Goal: Task Accomplishment & Management: Manage account settings

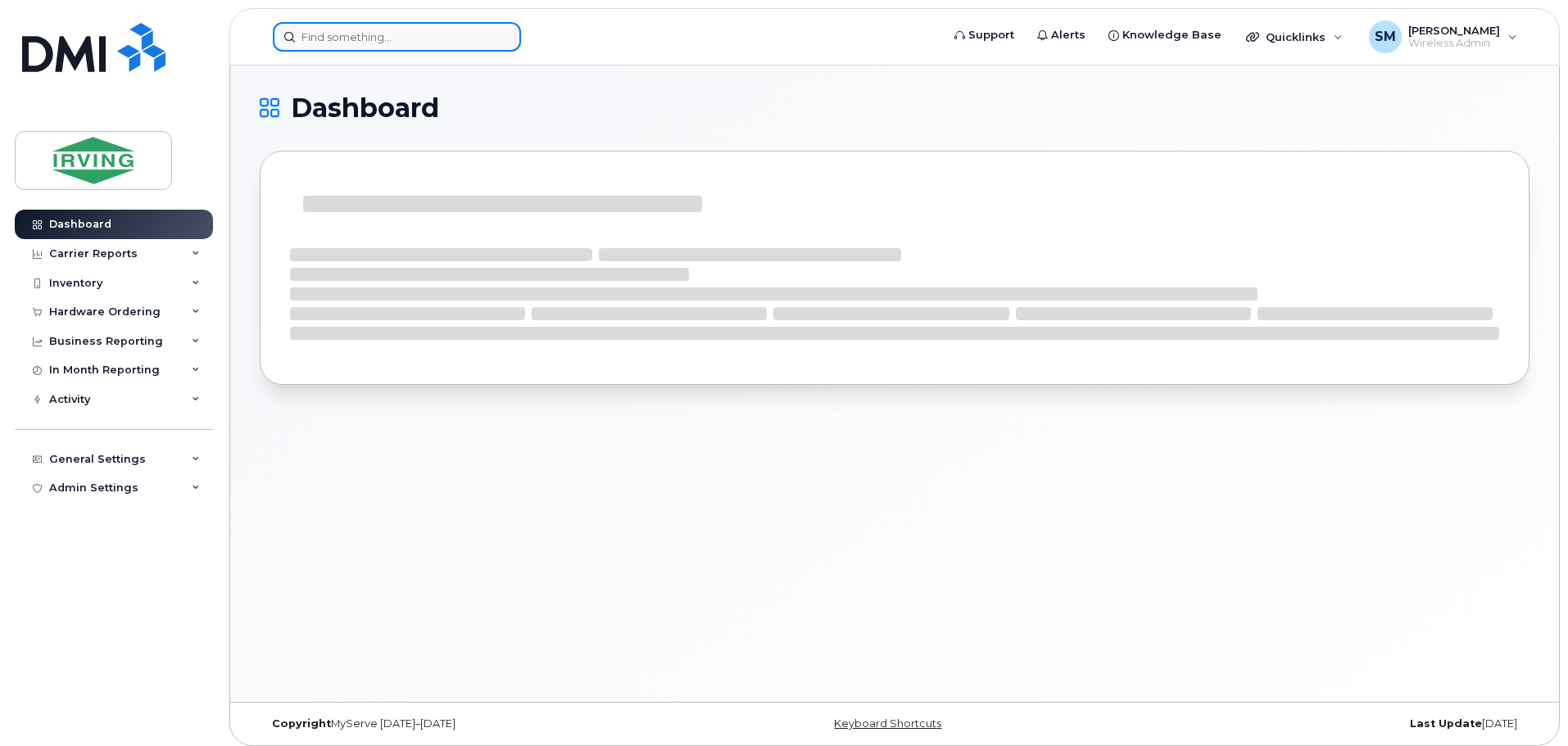
click at [411, 40] on input at bounding box center [396, 37] width 248 height 30
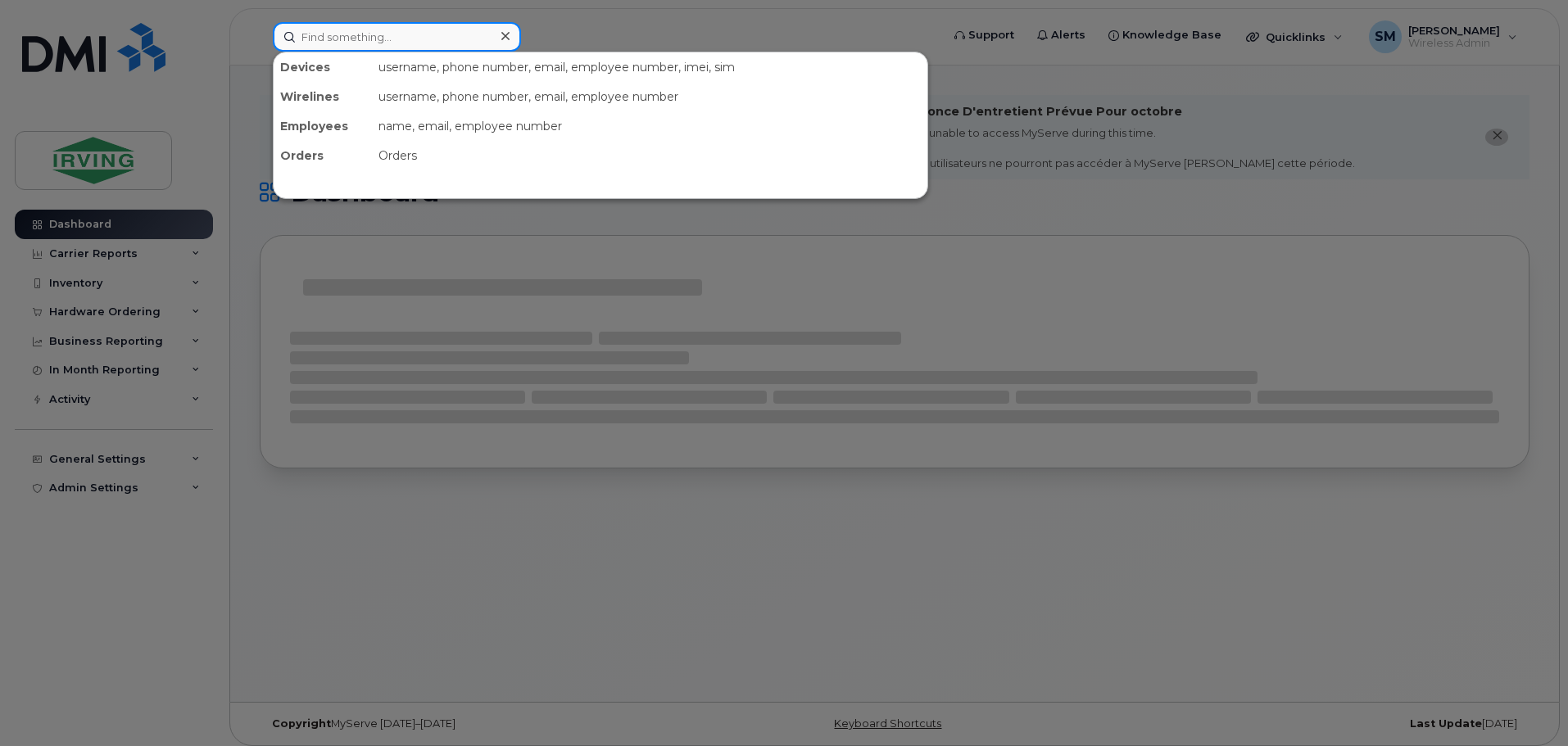
click at [411, 38] on input at bounding box center [396, 37] width 248 height 30
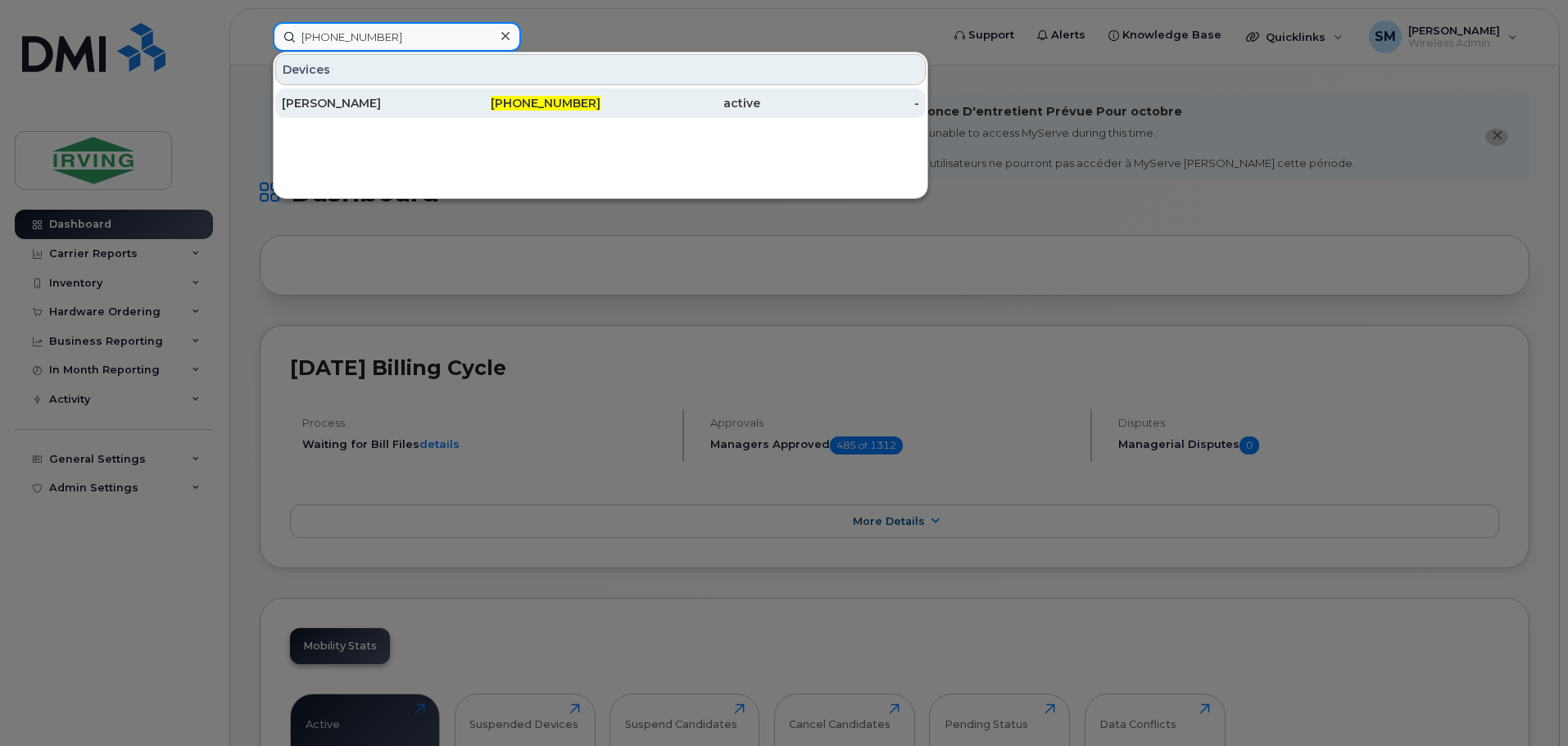
type input "506-343-5352"
click at [440, 104] on link "Asad Masood 506-343-5352 active -" at bounding box center [600, 104] width 651 height 30
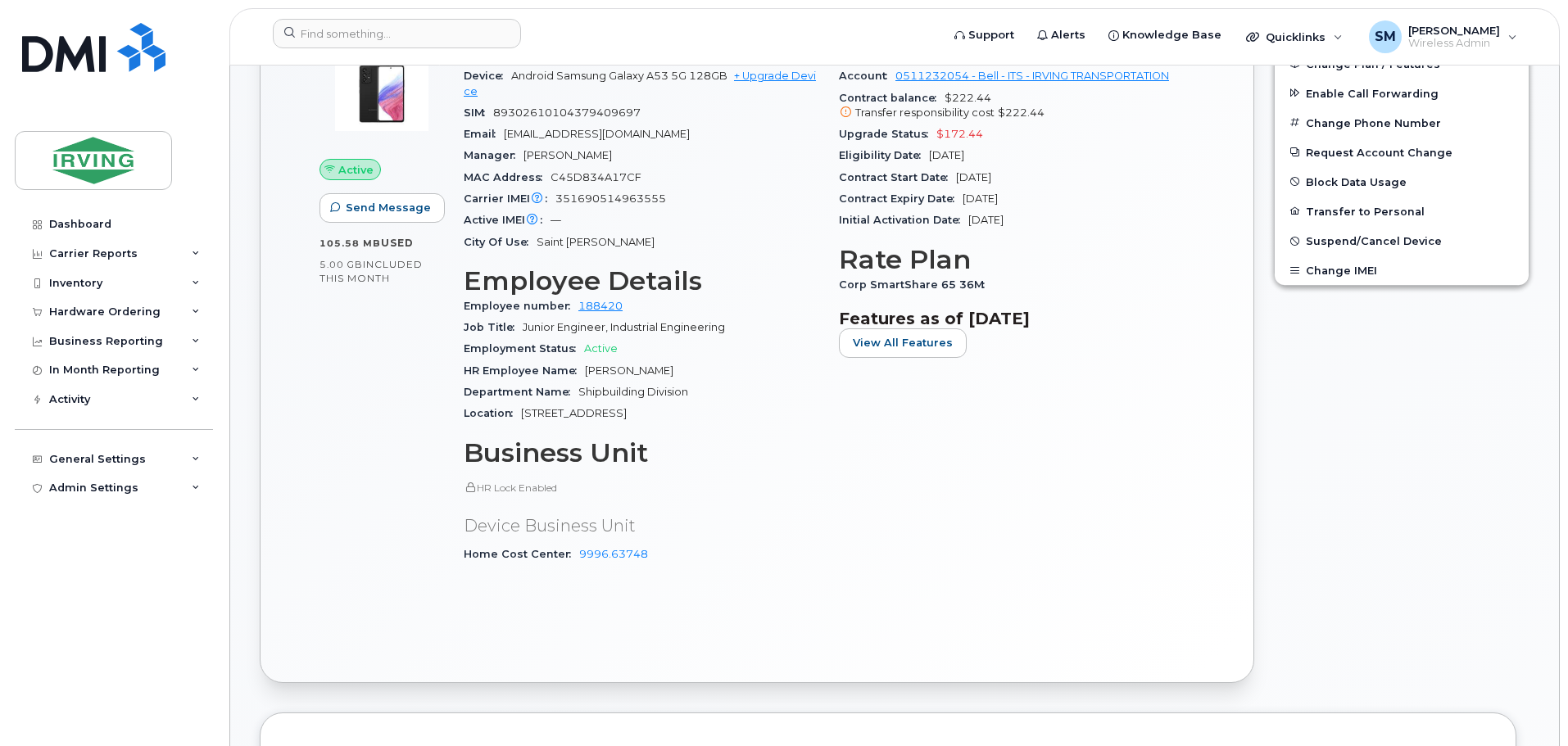
scroll to position [491, 0]
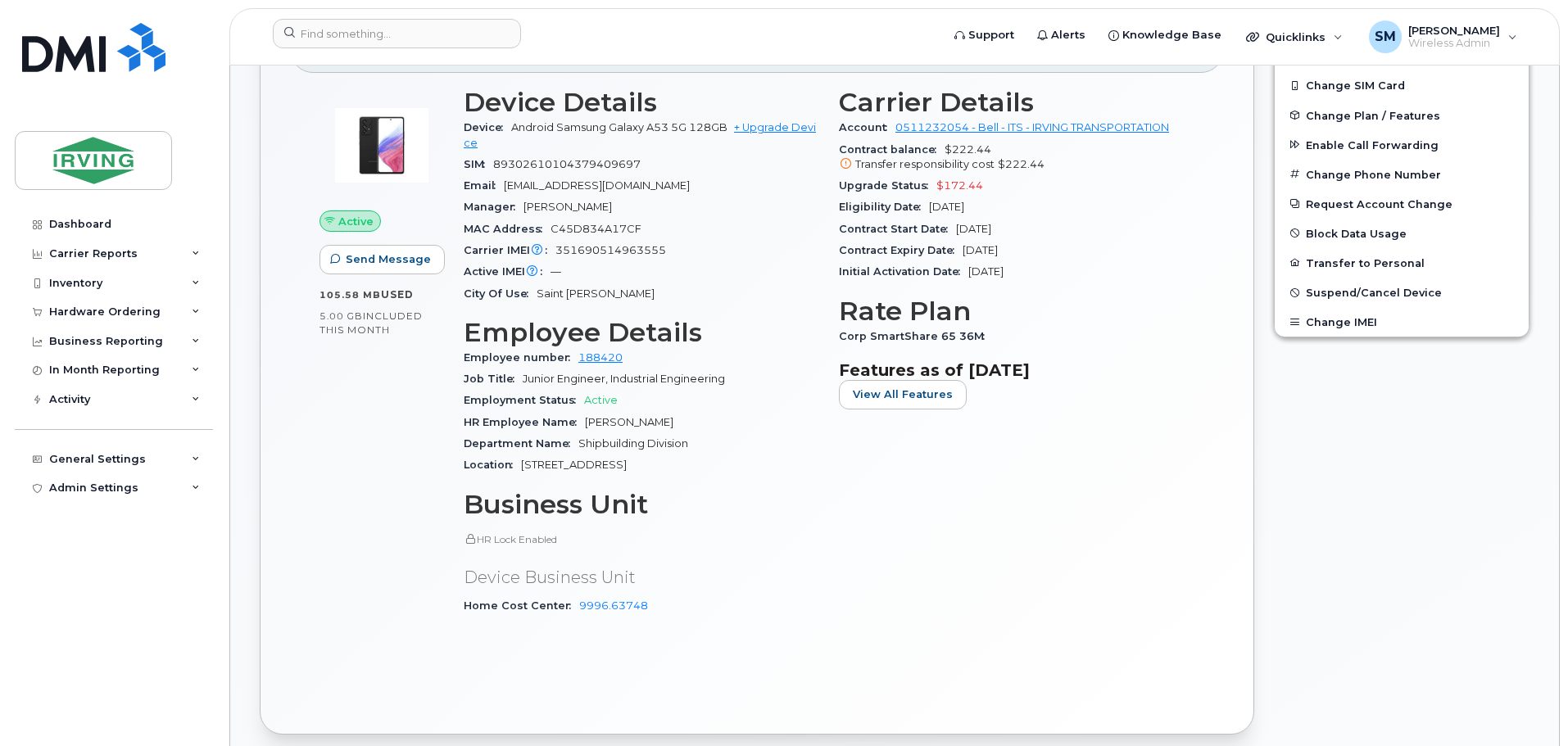
drag, startPoint x: 1567, startPoint y: 265, endPoint x: 1564, endPoint y: 203, distance: 62.1
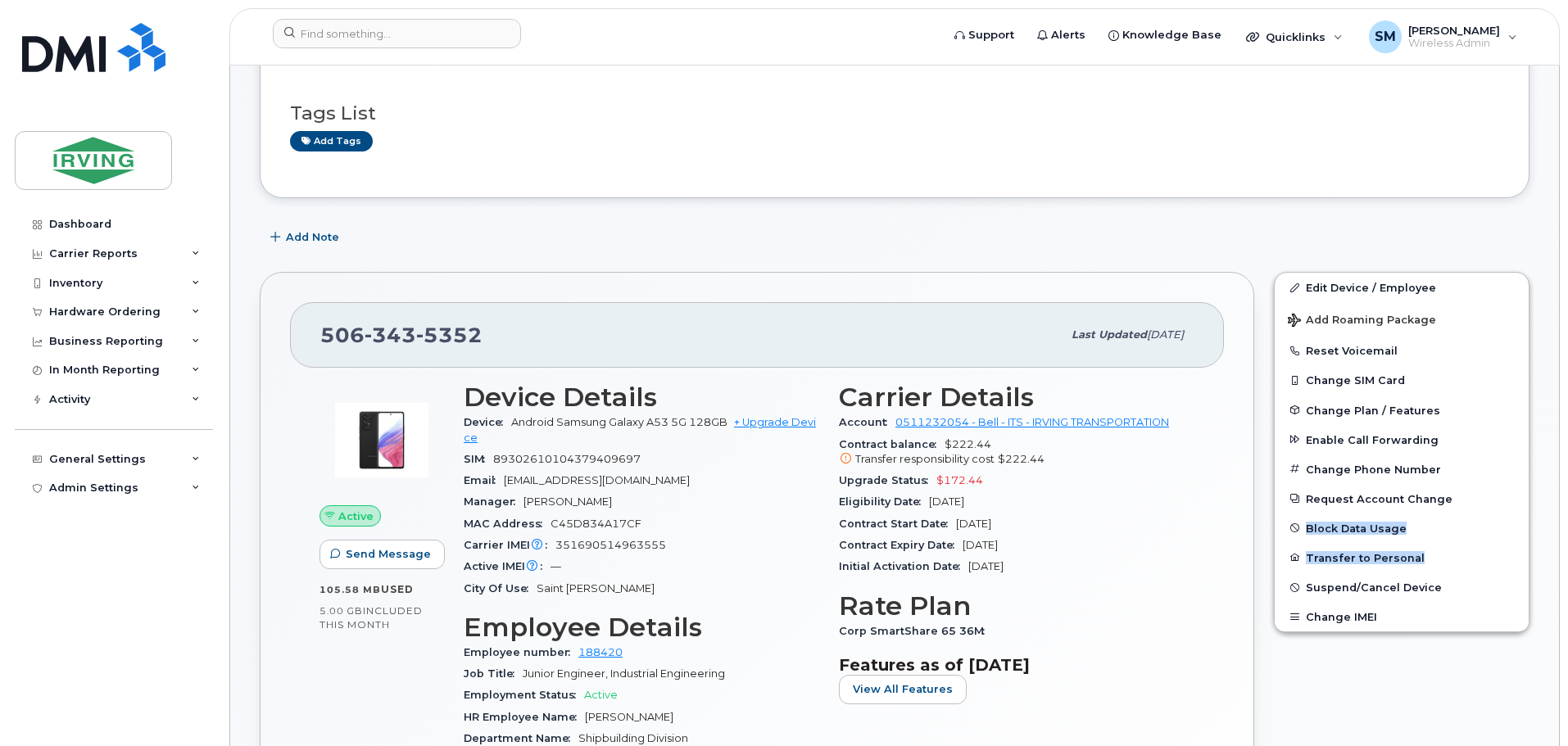
scroll to position [246, 0]
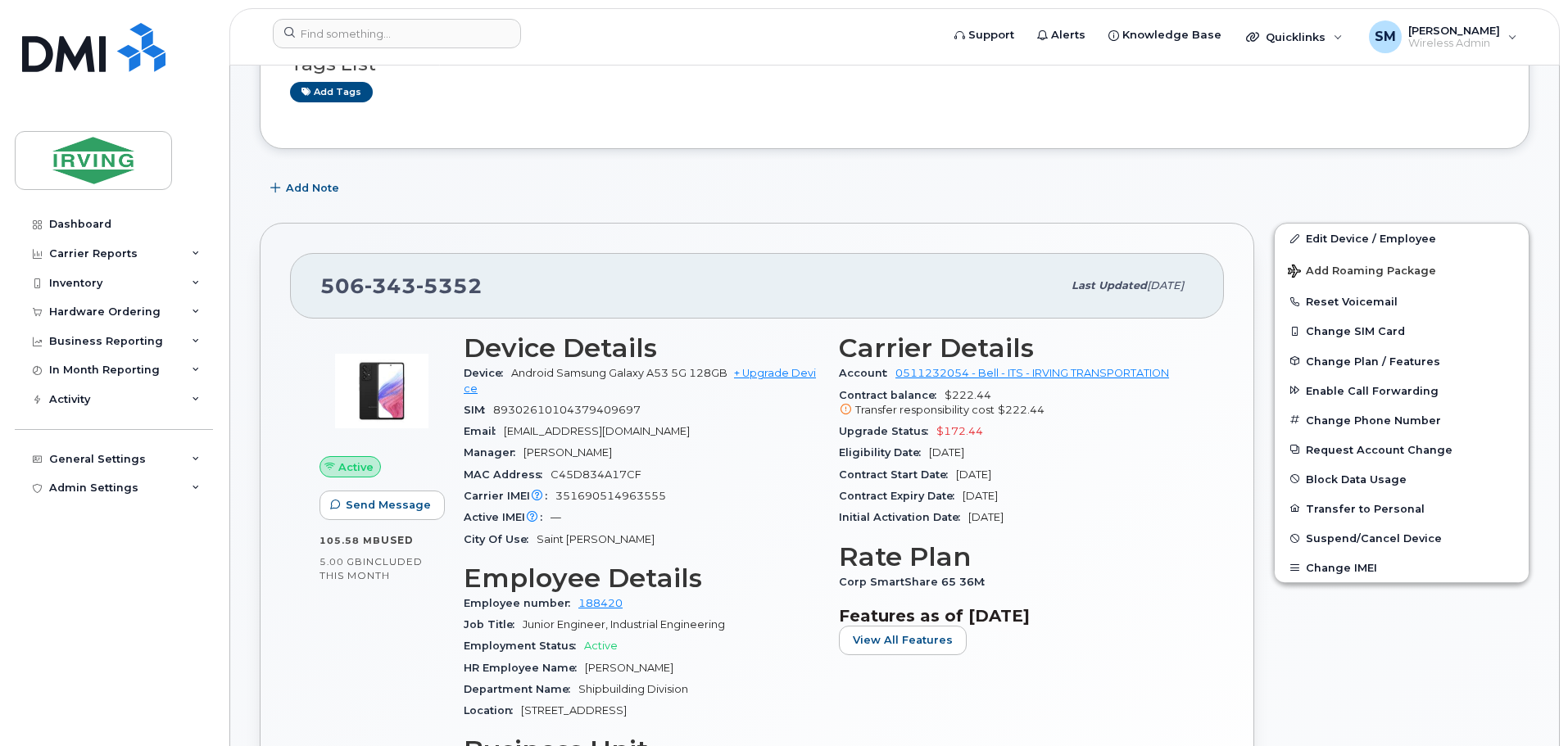
click at [1238, 470] on div "506 343 5352 Last updated Oct 01, 2025 Active Send Message 105.58 MB  used 5.00…" at bounding box center [756, 601] width 994 height 757
click at [1337, 243] on link "Edit Device / Employee" at bounding box center [1401, 239] width 254 height 30
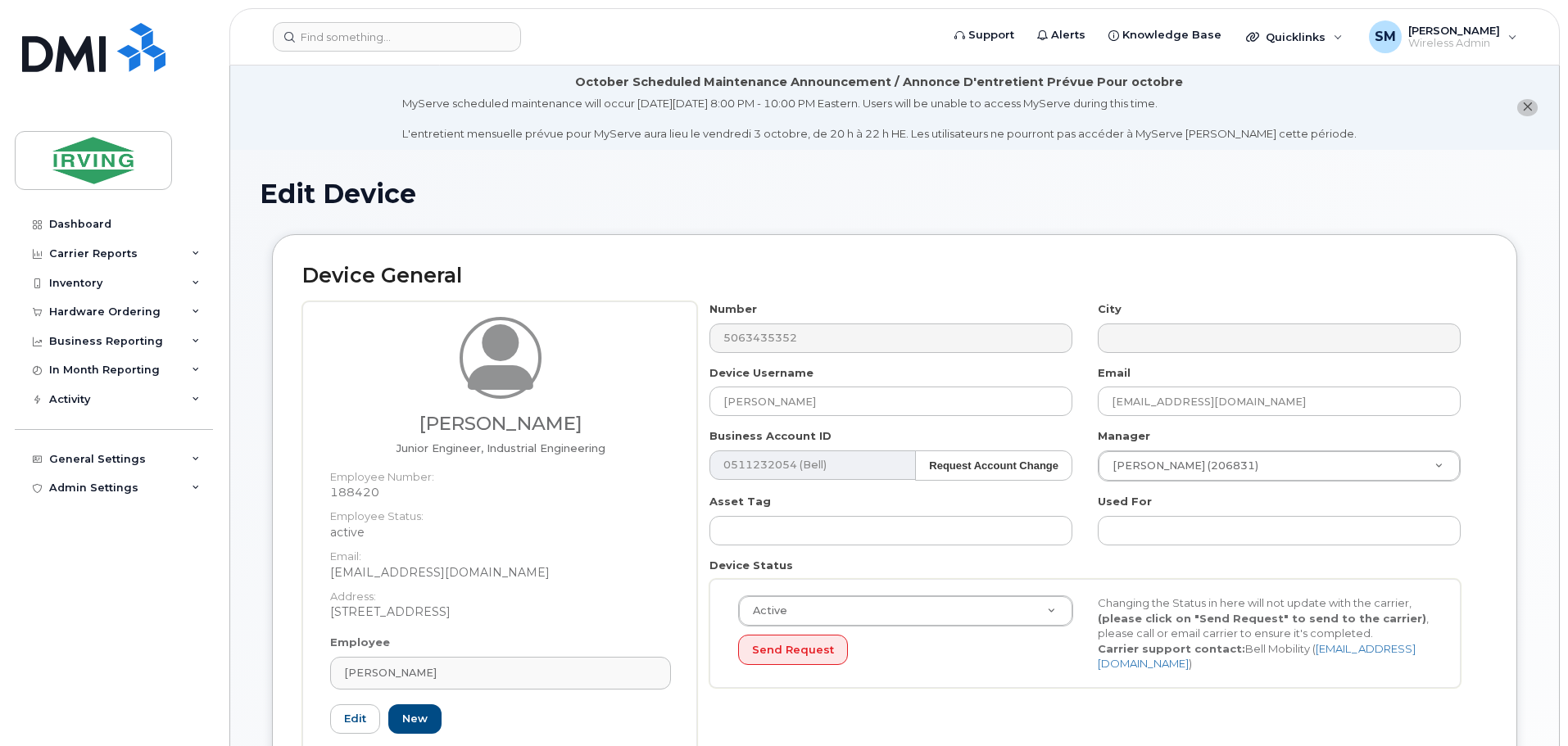
click at [1336, 224] on div "Edit Device" at bounding box center [895, 207] width 1270 height 55
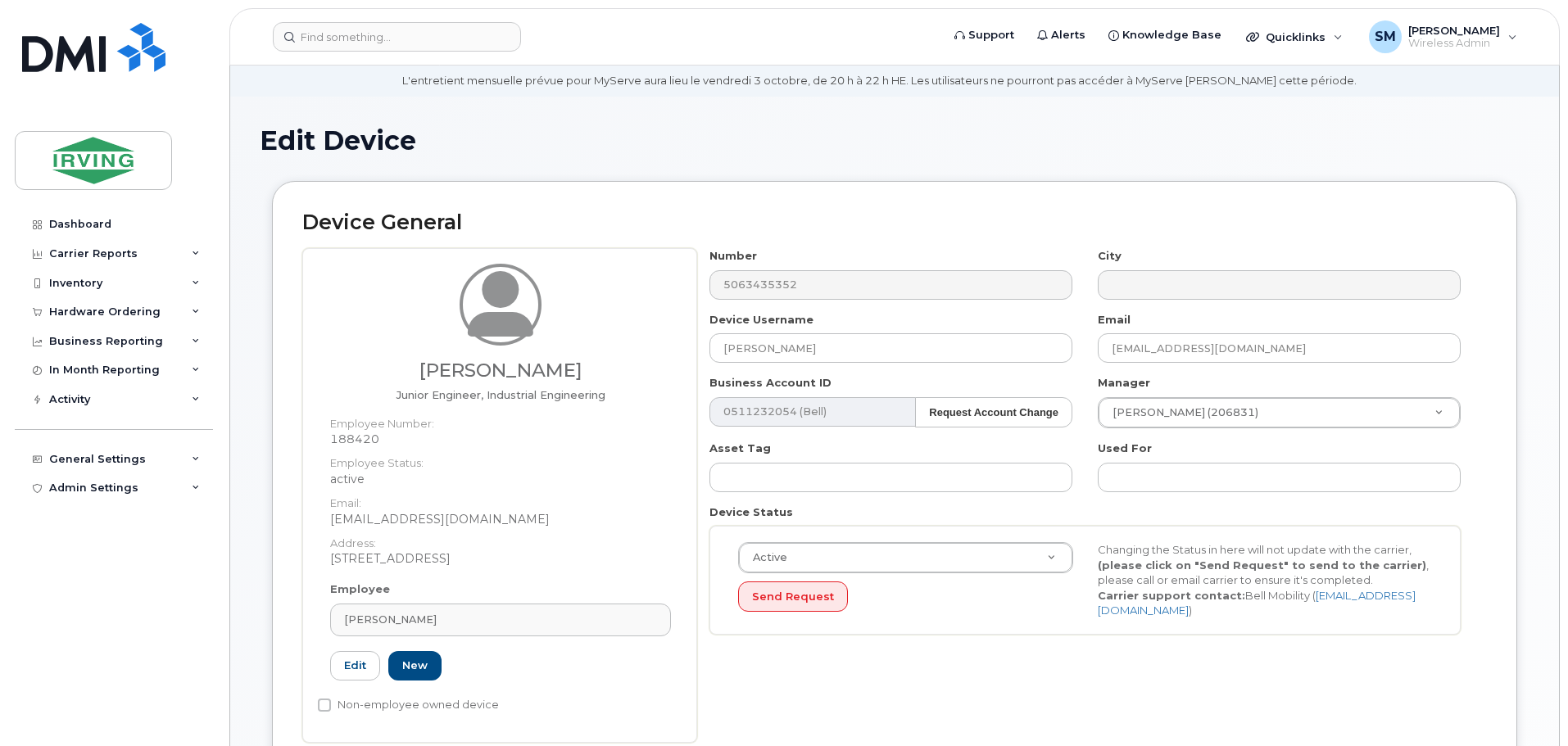
scroll to position [82, 0]
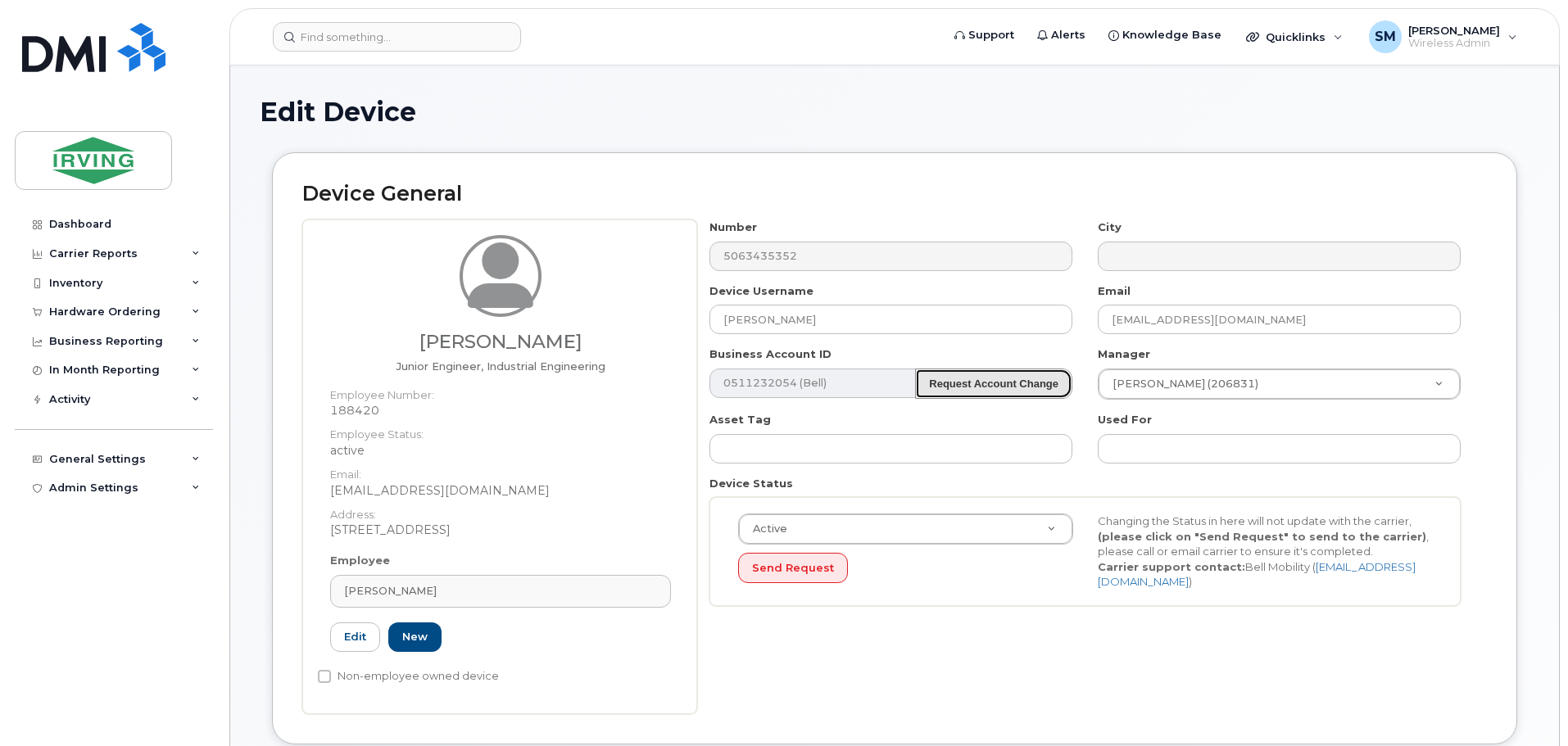
click at [1028, 391] on button "Request Account Change" at bounding box center [993, 383] width 157 height 31
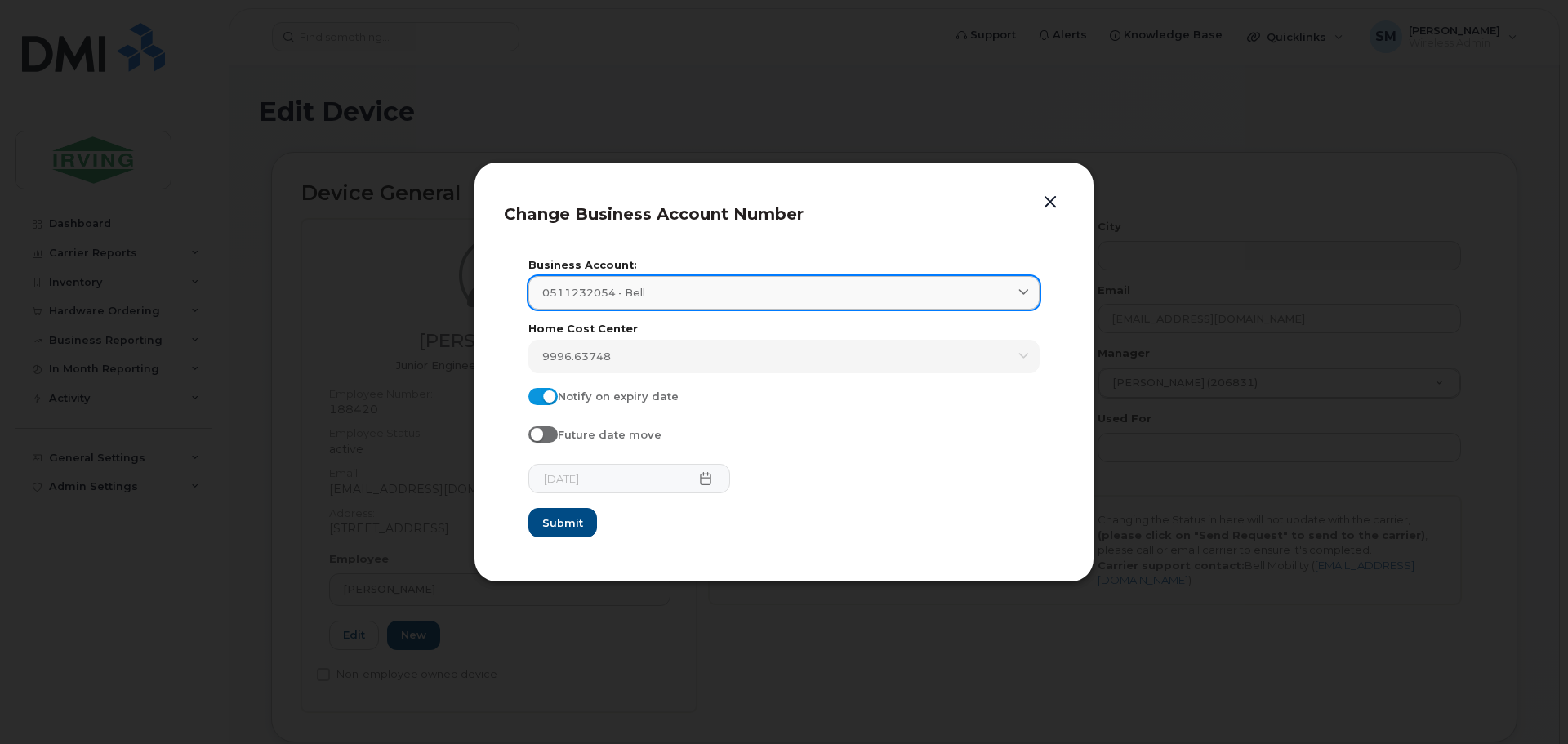
click at [900, 300] on div "0511232054 - Bell" at bounding box center [784, 293] width 483 height 16
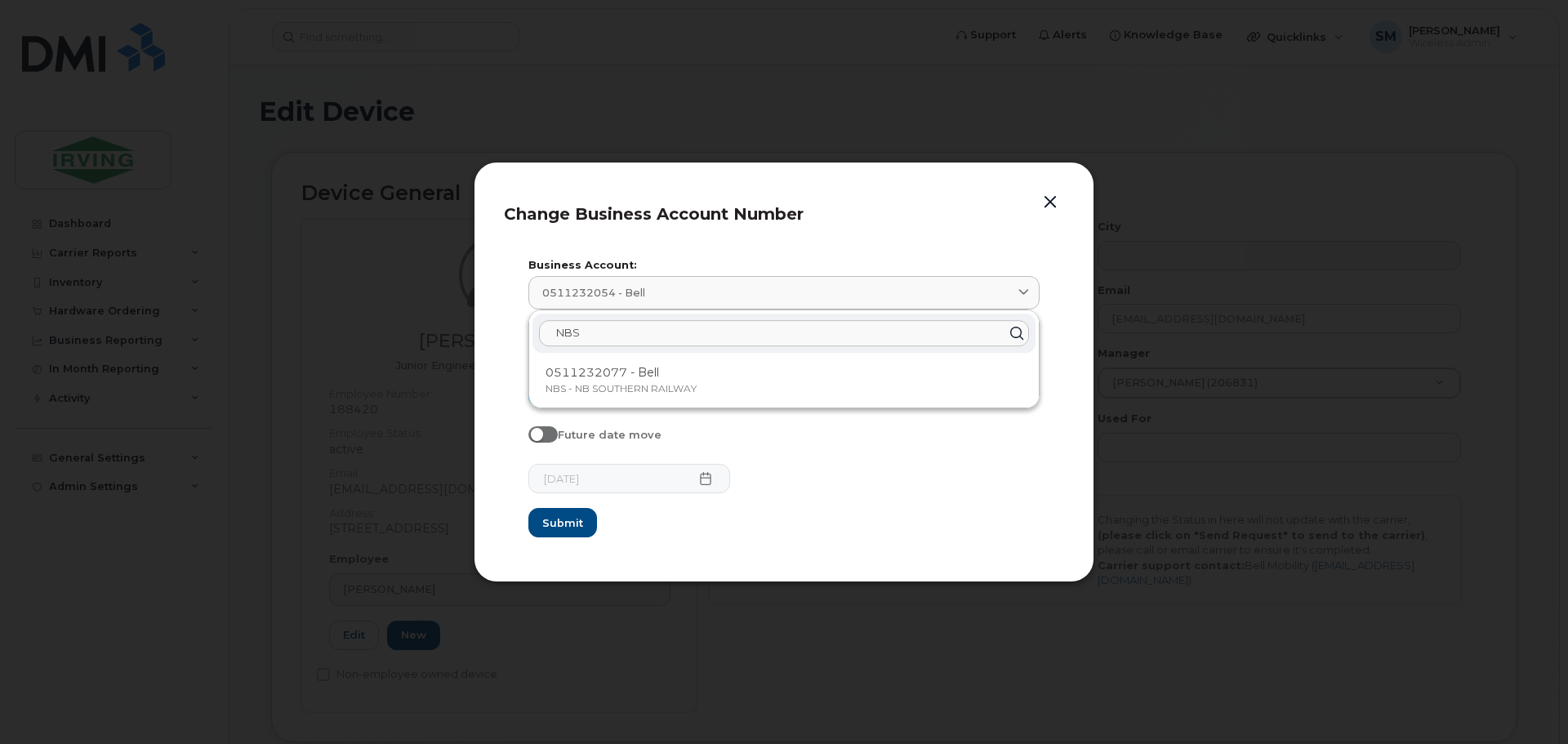
type input "NBS"
click at [1054, 196] on button "button" at bounding box center [1050, 202] width 25 height 23
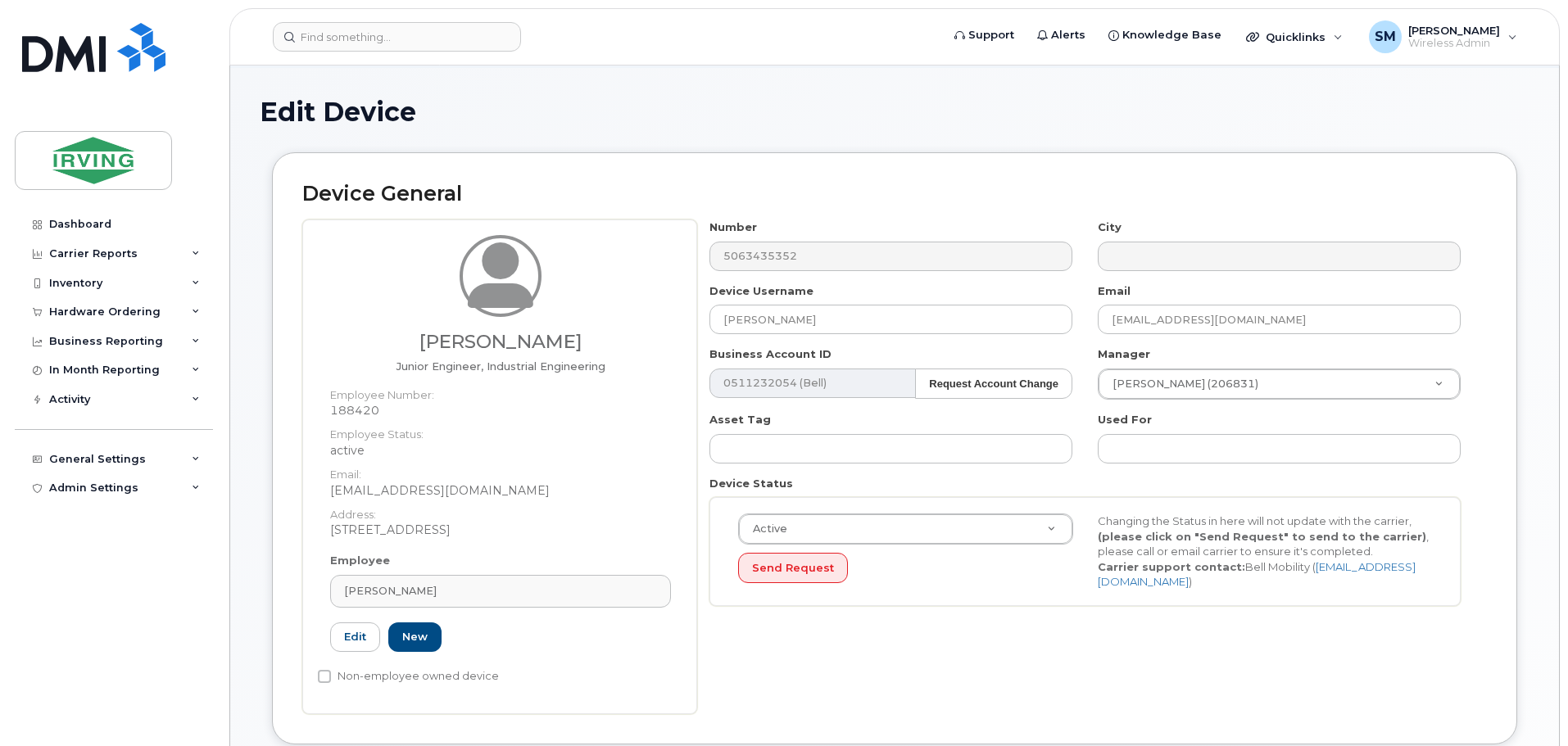
click at [1026, 142] on div "Edit Device" at bounding box center [895, 125] width 1270 height 55
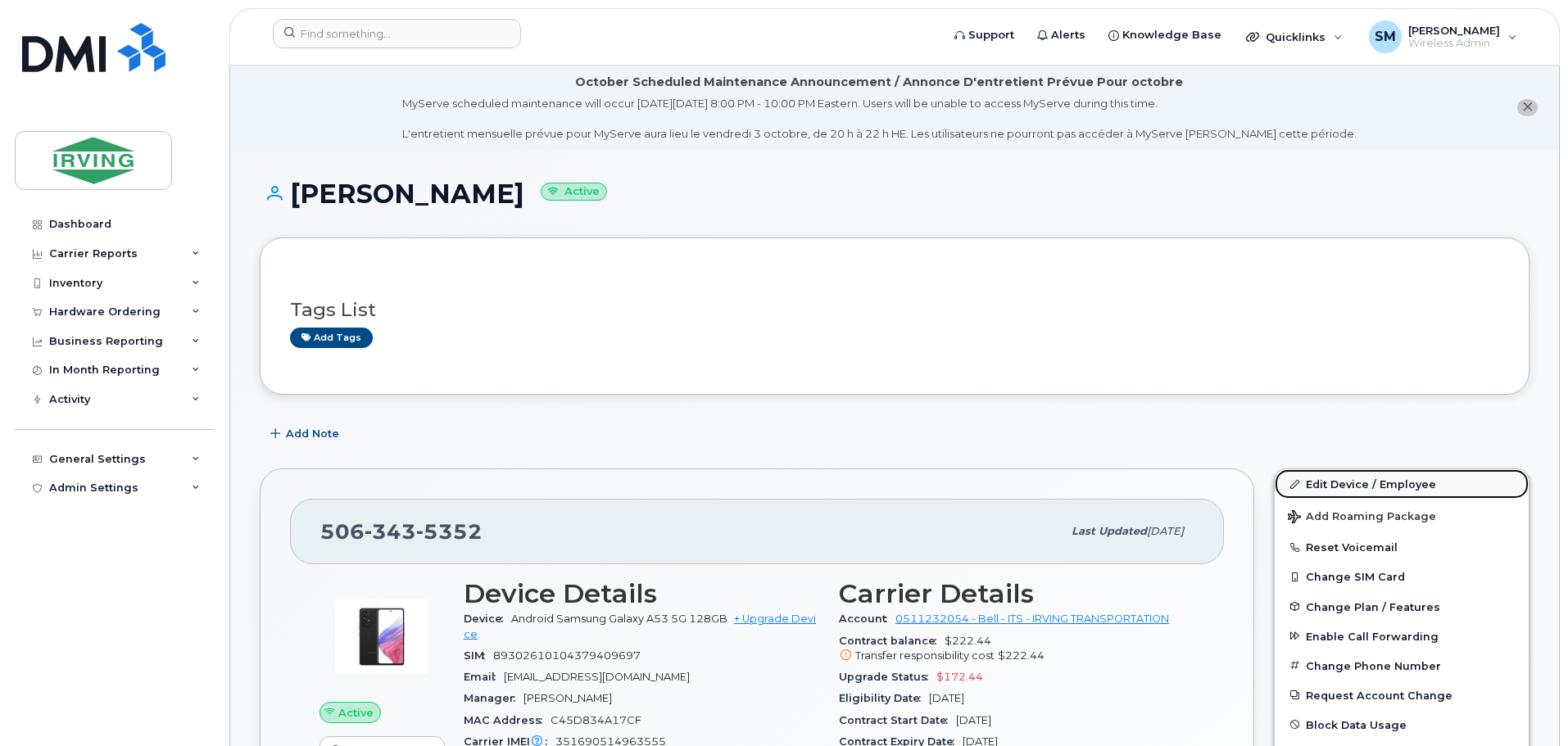
click at [1362, 482] on link "Edit Device / Employee" at bounding box center [1401, 484] width 254 height 30
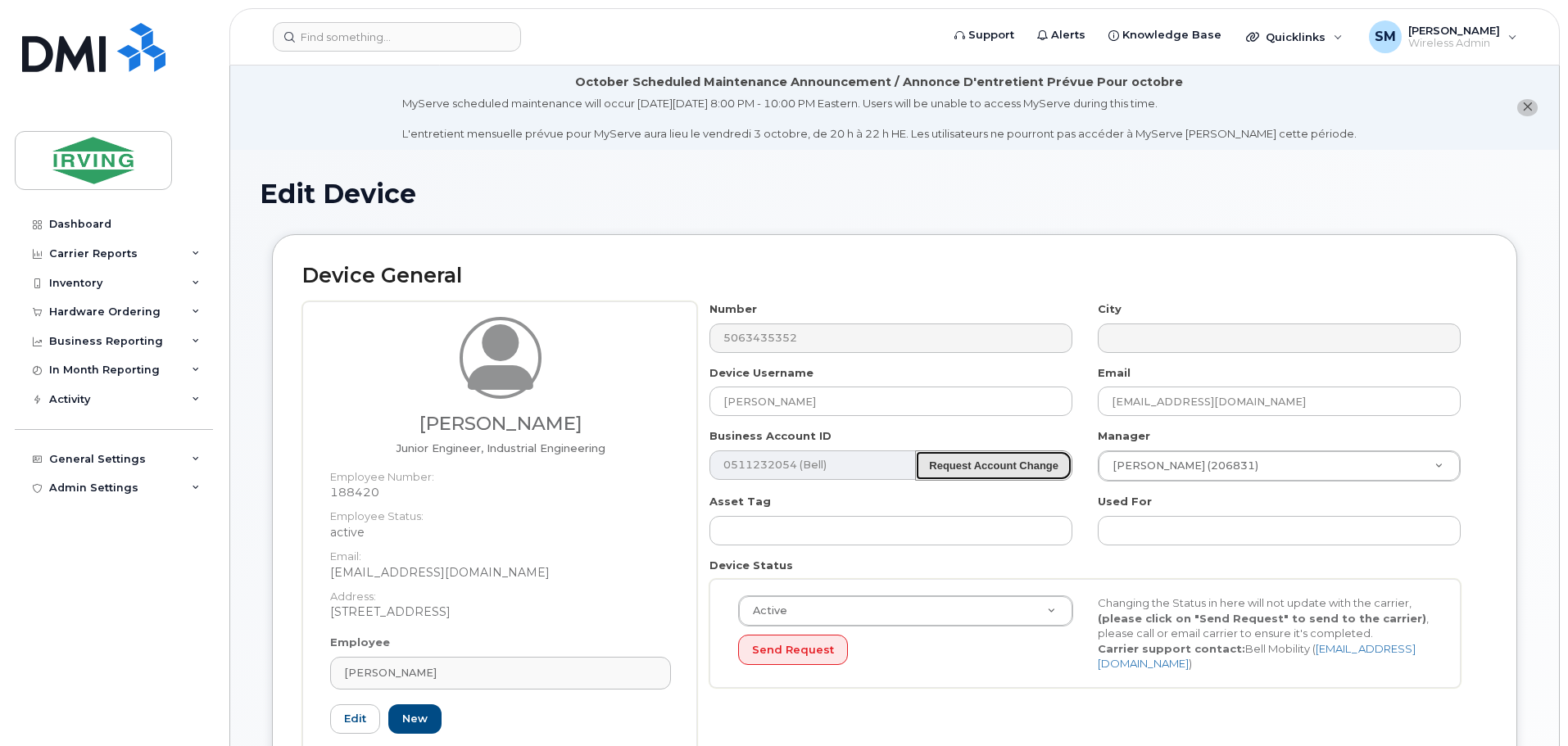
click at [970, 467] on strong "Request Account Change" at bounding box center [993, 466] width 129 height 12
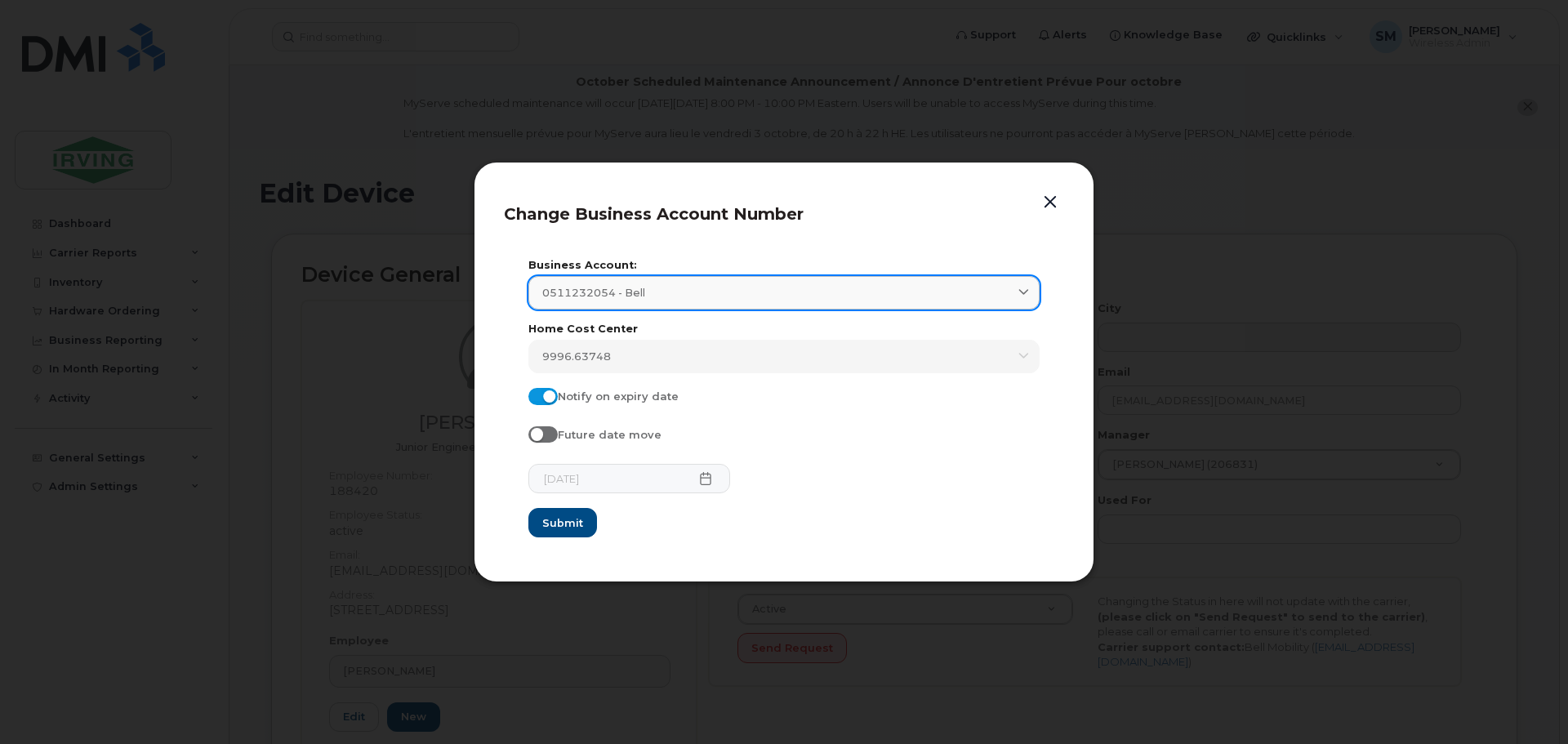
click at [712, 298] on div "0511232054 - Bell" at bounding box center [784, 293] width 483 height 16
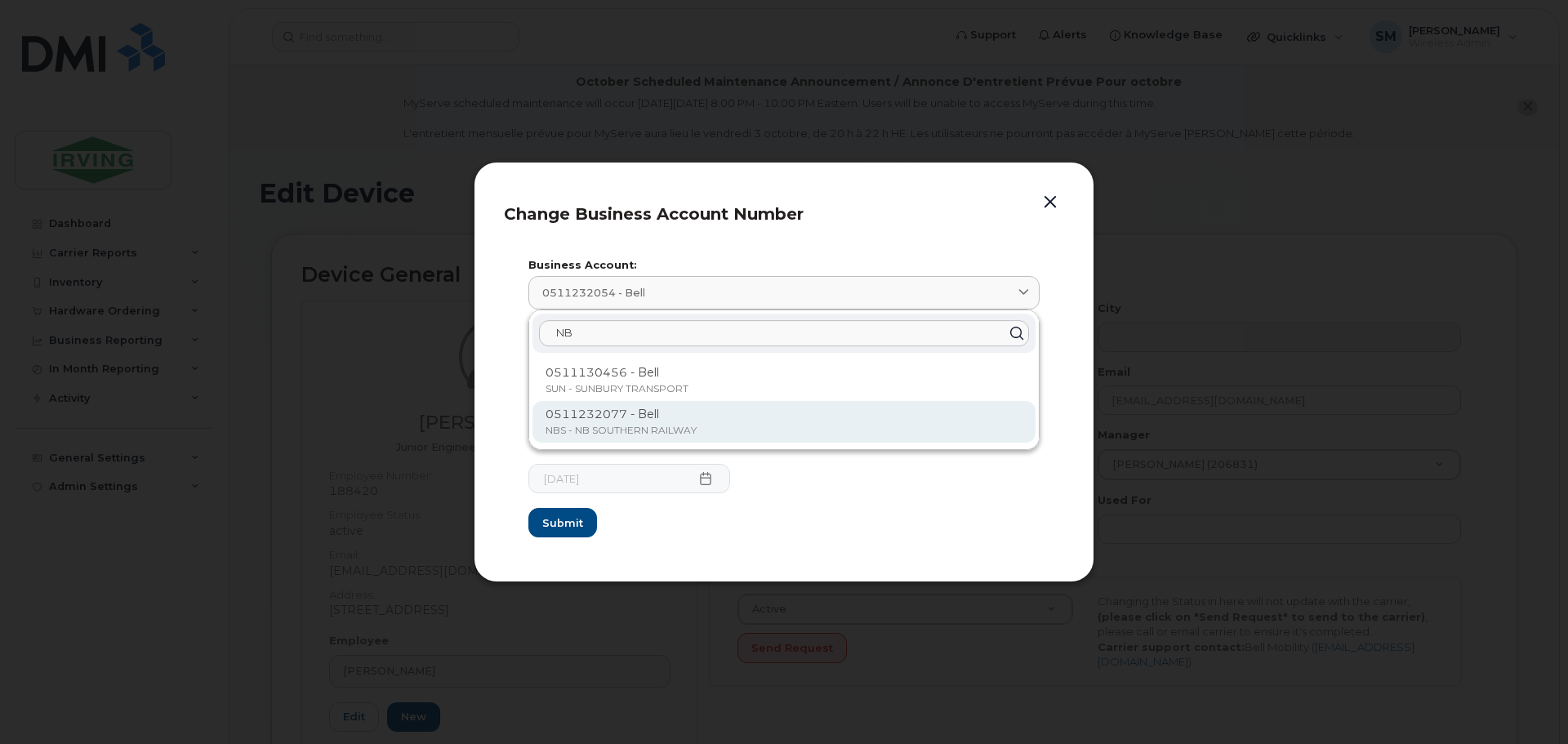
type input "NB"
click at [716, 426] on p "NBS - NB SOUTHERN RAILWAY" at bounding box center [784, 430] width 477 height 15
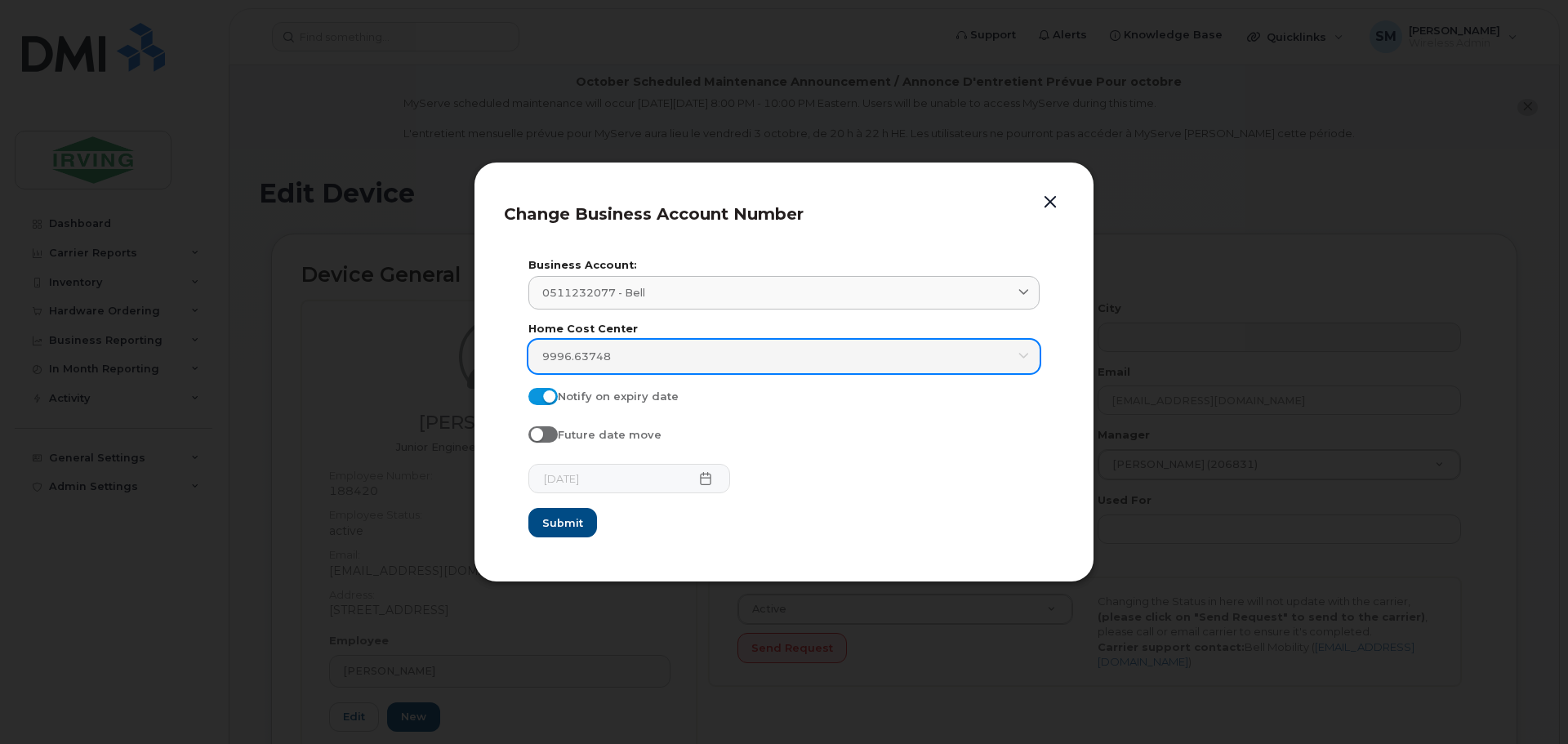
click at [629, 357] on div "9996.63748" at bounding box center [784, 356] width 483 height 16
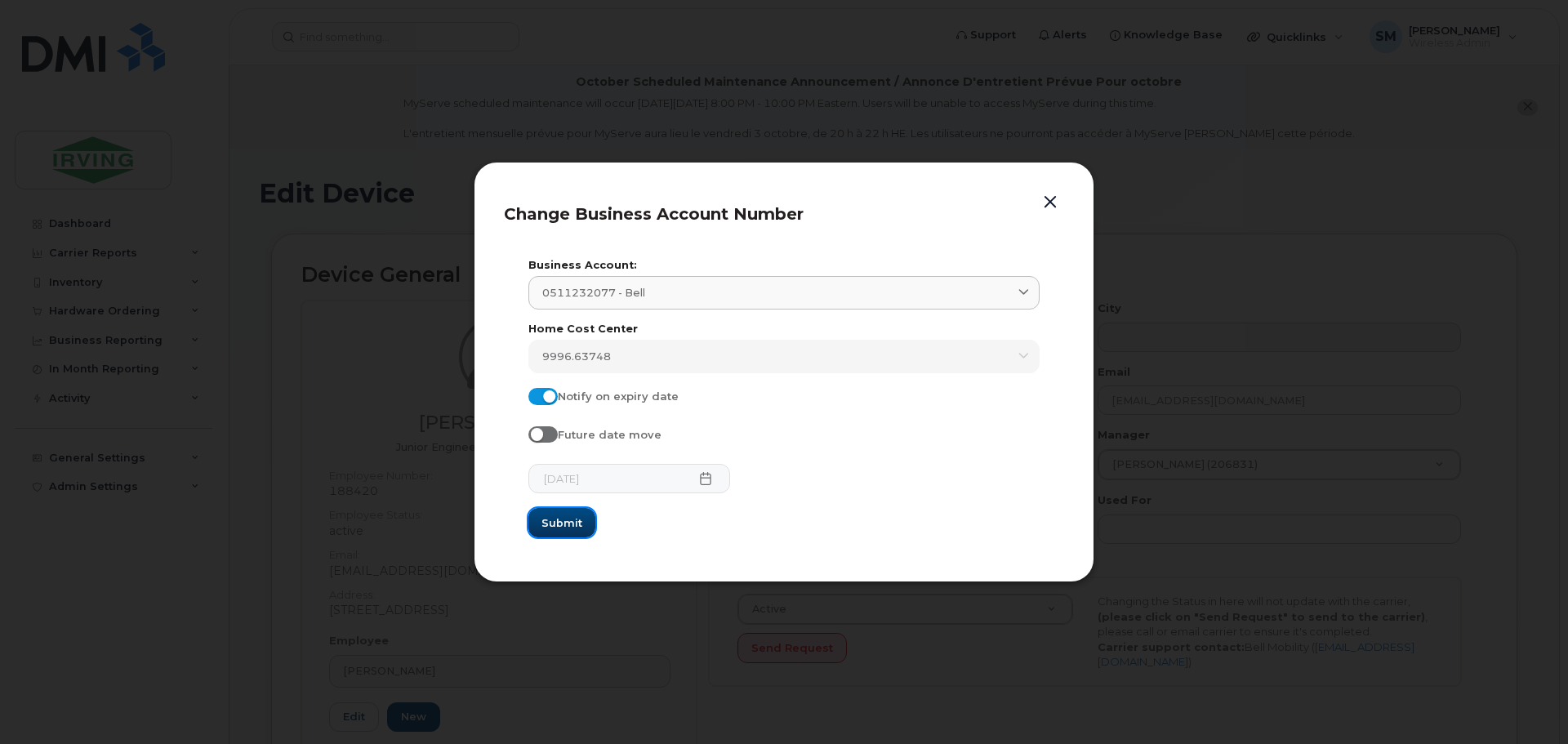
click at [544, 530] on span "Submit" at bounding box center [561, 524] width 40 height 16
type input "0511232077 (Bell)"
type input "11326"
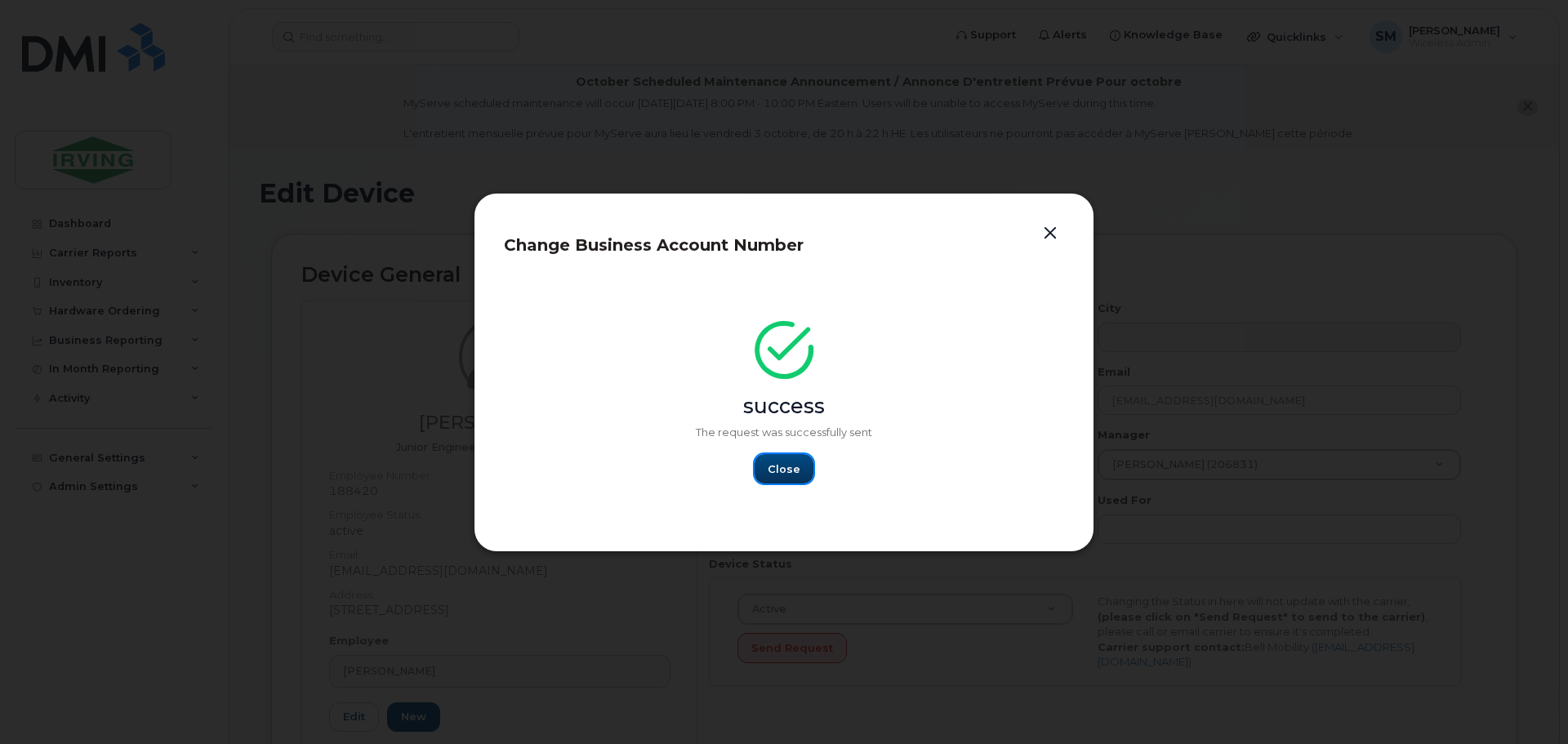
click at [783, 469] on span "Close" at bounding box center [784, 469] width 32 height 16
